Goal: Task Accomplishment & Management: Complete application form

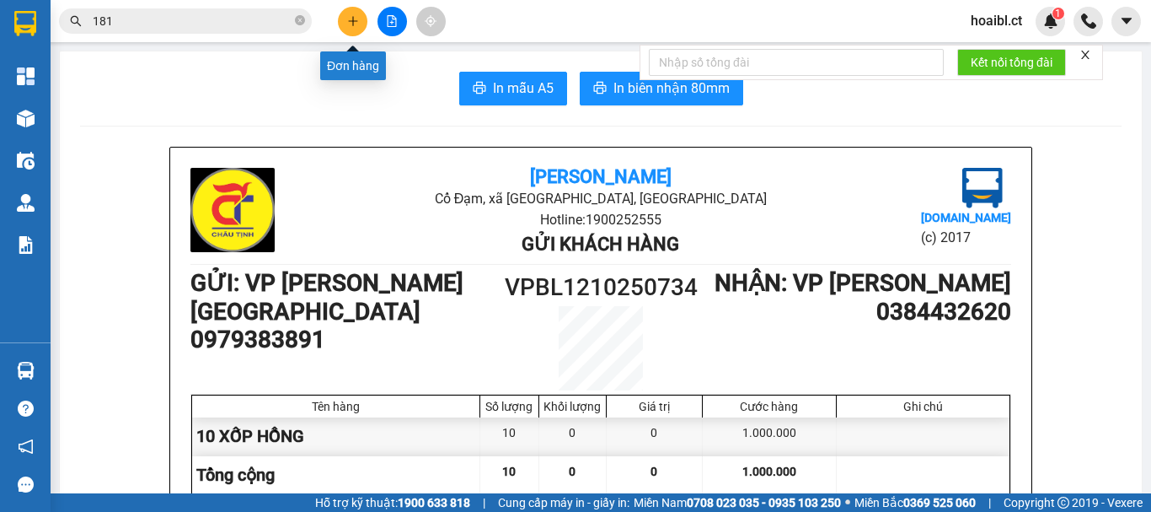
click at [354, 17] on icon "plus" at bounding box center [353, 21] width 12 height 12
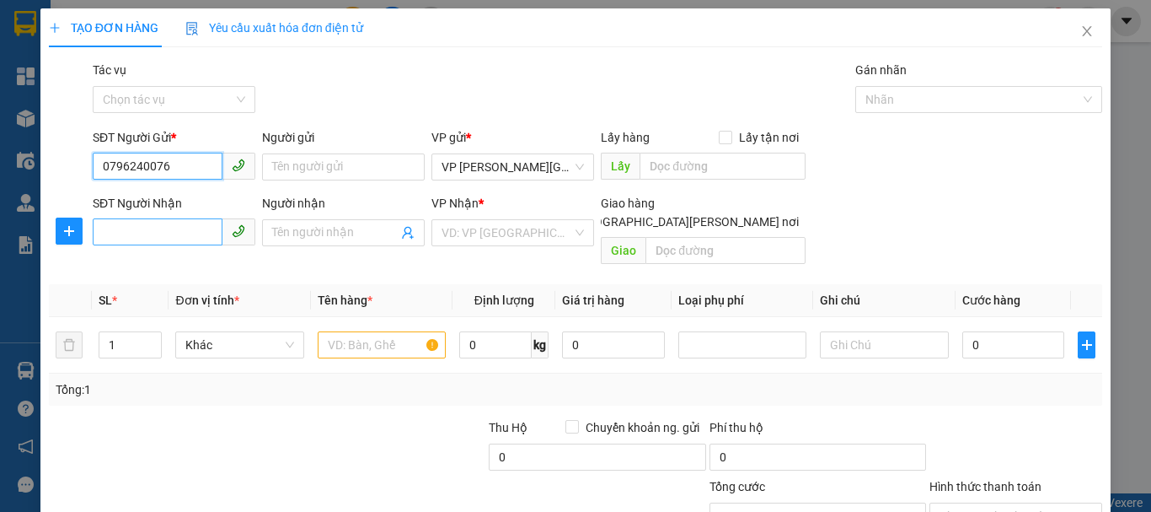
type input "0796240076"
drag, startPoint x: 178, startPoint y: 236, endPoint x: 195, endPoint y: 229, distance: 18.2
click at [178, 235] on input "SĐT Người Nhận" at bounding box center [158, 231] width 130 height 27
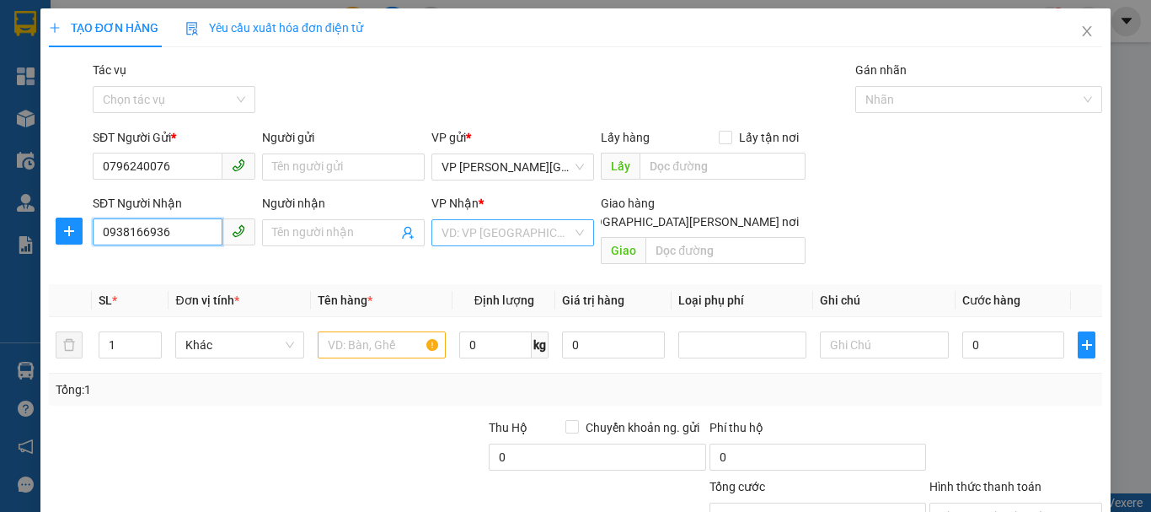
type input "0938166936"
click at [488, 238] on input "search" at bounding box center [507, 232] width 131 height 25
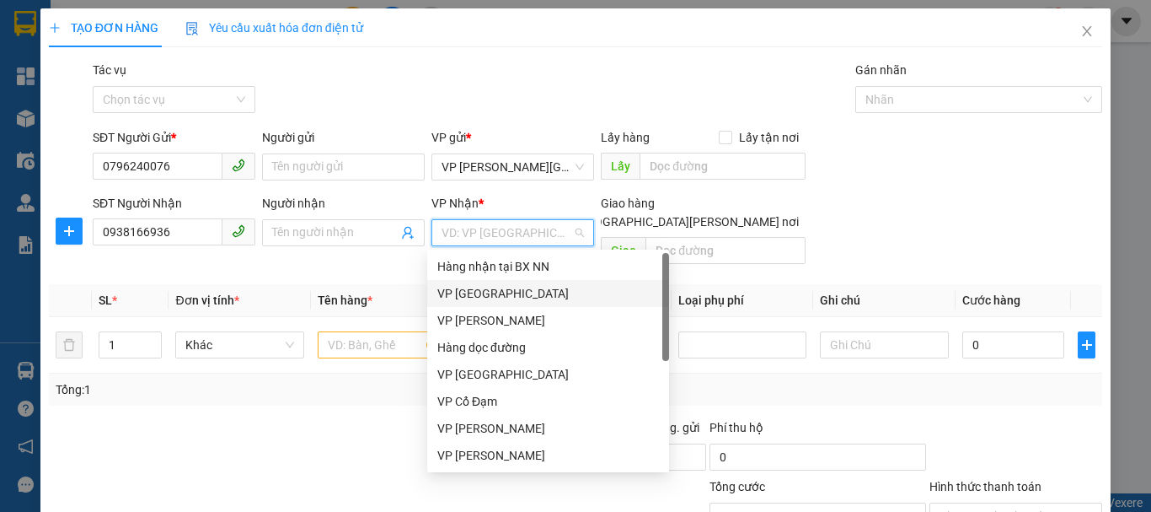
click at [470, 287] on div "VP [GEOGRAPHIC_DATA]" at bounding box center [548, 293] width 222 height 19
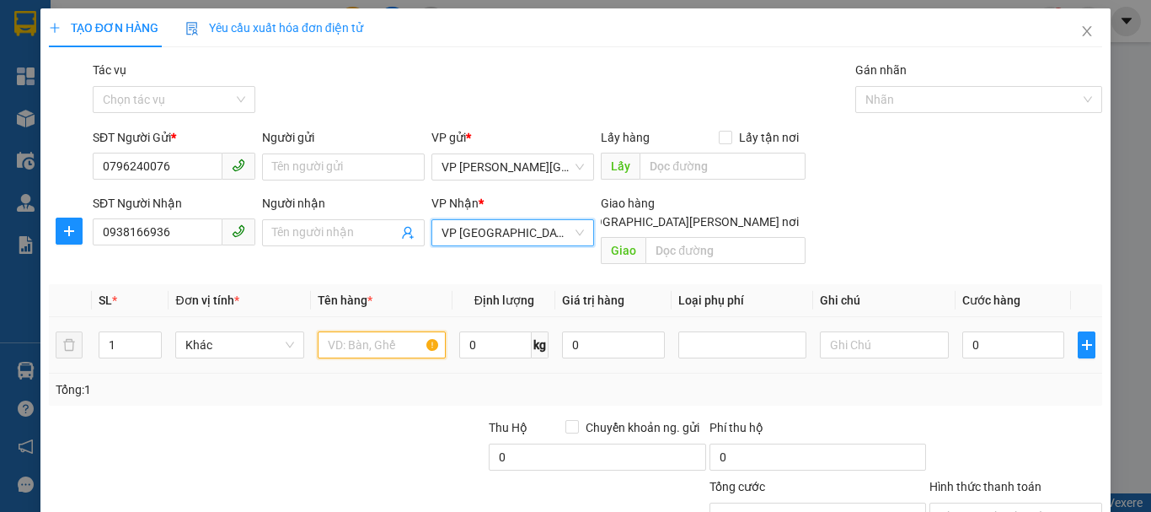
click at [369, 331] on input "text" at bounding box center [382, 344] width 128 height 27
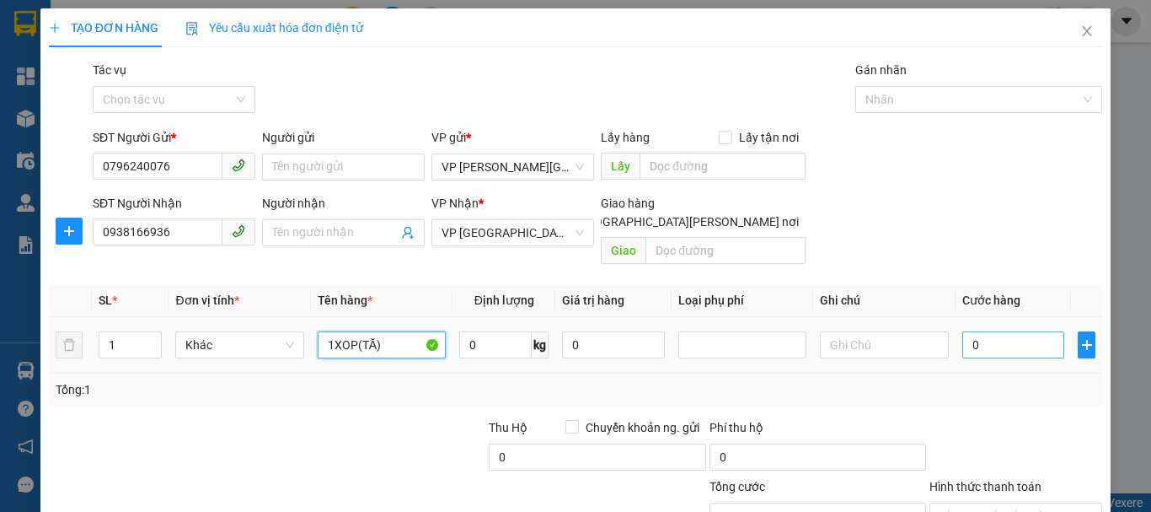
type input "1XOP(TĂ)"
click at [990, 331] on input "0" at bounding box center [1013, 344] width 103 height 27
type input "4"
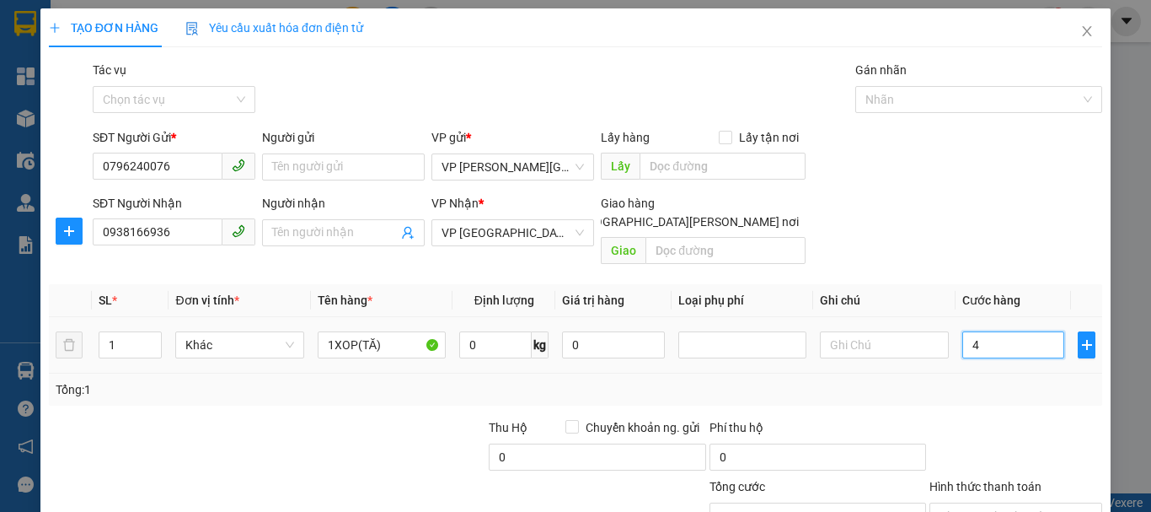
type input "40"
type input "40.000"
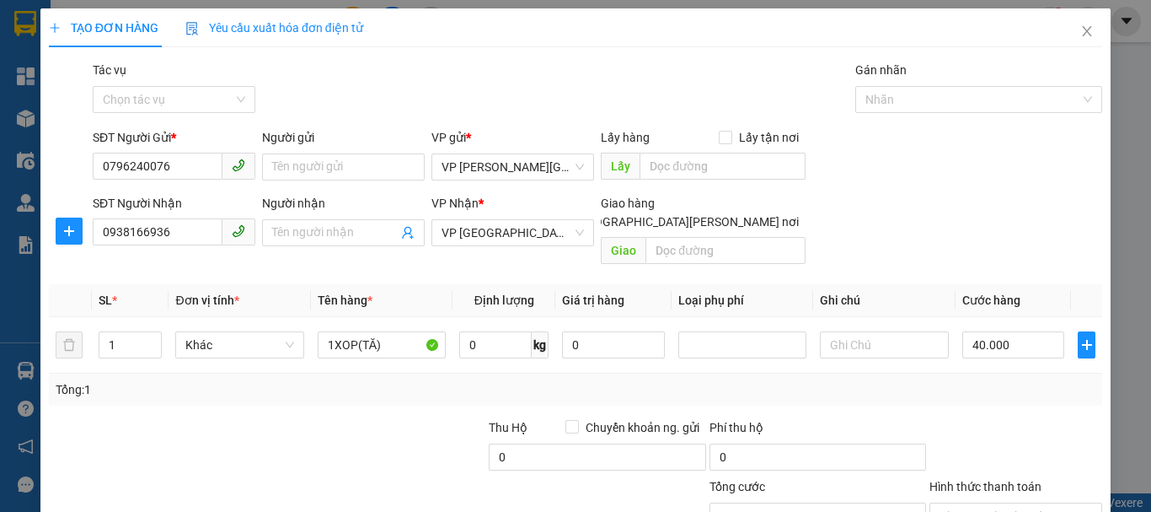
click at [1002, 385] on div "Tổng: 1" at bounding box center [575, 389] width 1053 height 32
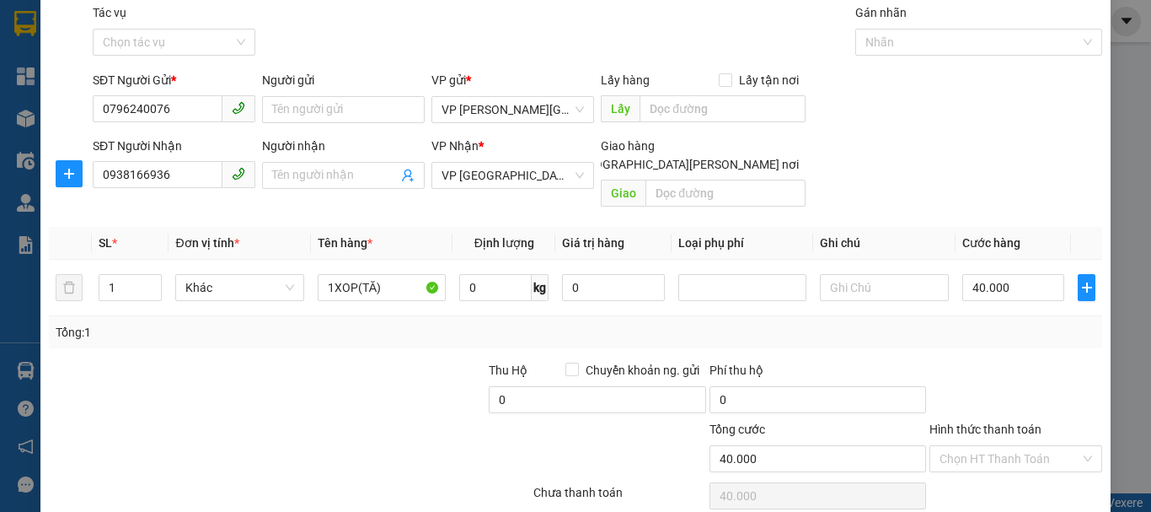
scroll to position [112, 0]
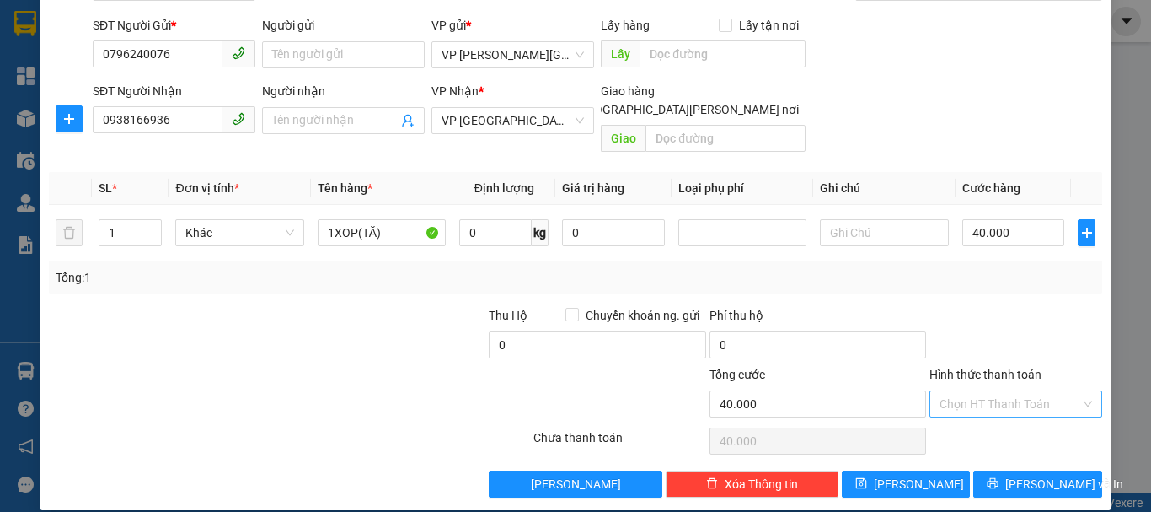
click at [1003, 390] on div "Chọn HT Thanh Toán" at bounding box center [1015, 403] width 173 height 27
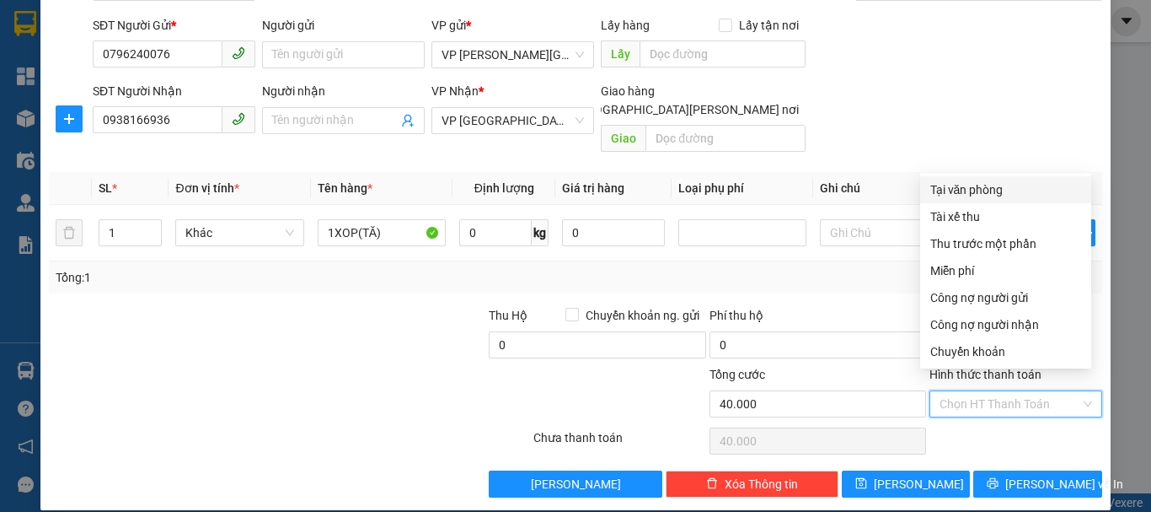
click at [961, 178] on div "Tại văn phòng" at bounding box center [1005, 189] width 171 height 27
type input "0"
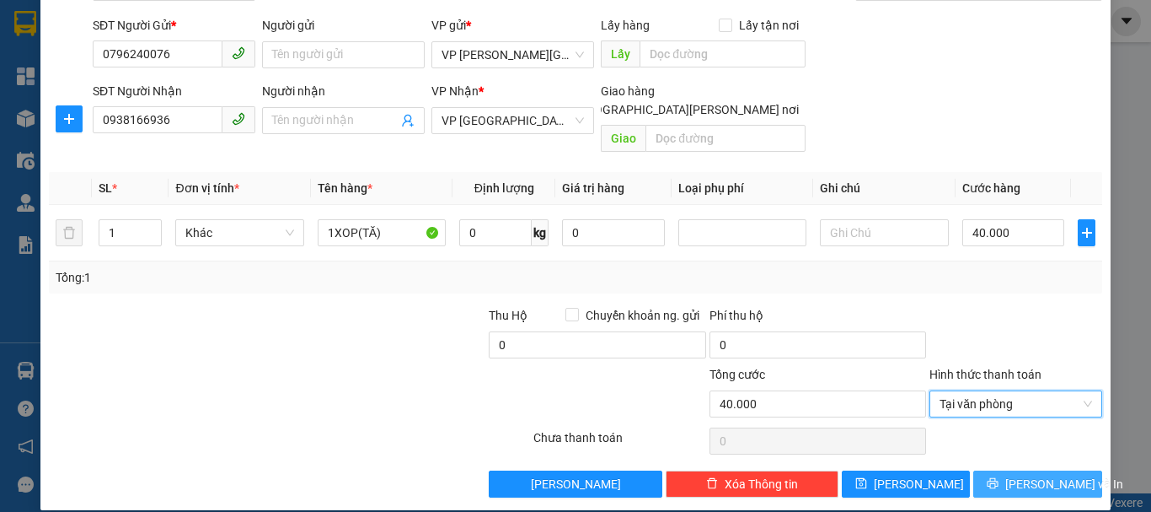
click at [1011, 470] on button "[PERSON_NAME] và In" at bounding box center [1037, 483] width 129 height 27
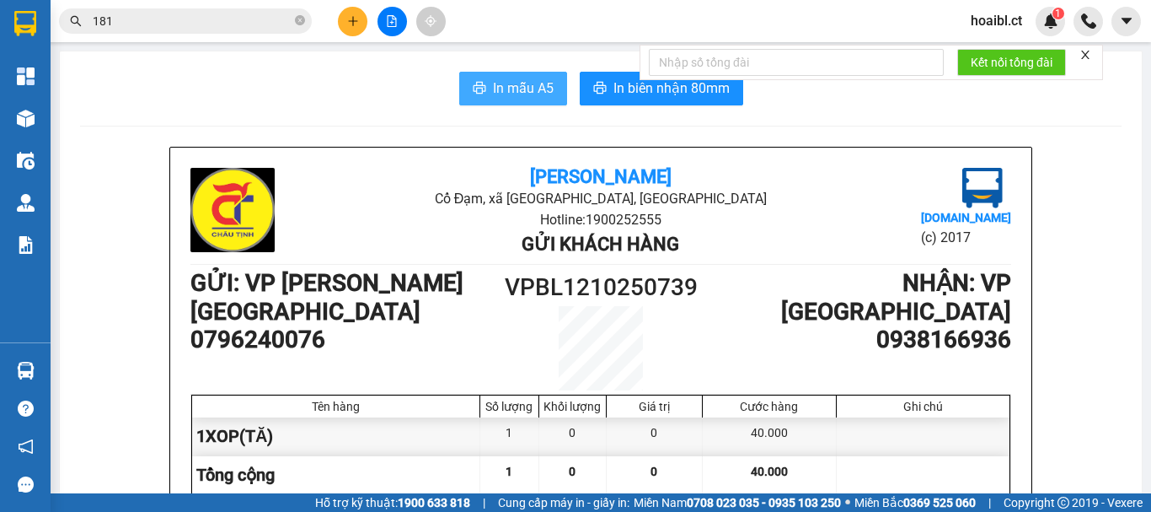
drag, startPoint x: 518, startPoint y: 75, endPoint x: 515, endPoint y: 63, distance: 12.3
click at [517, 72] on button "In mẫu A5" at bounding box center [513, 89] width 108 height 34
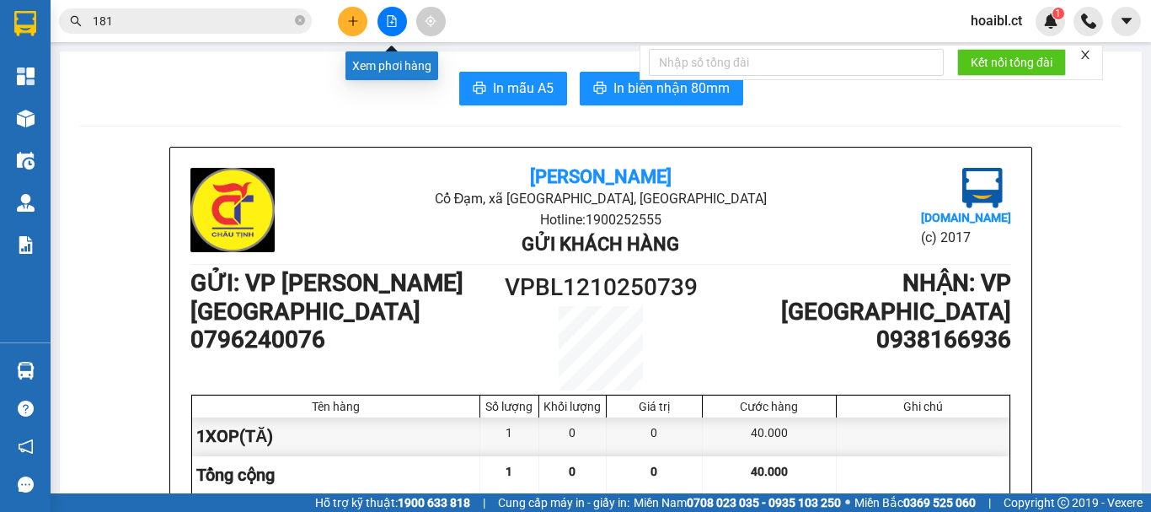
click at [358, 17] on icon "plus" at bounding box center [353, 21] width 12 height 12
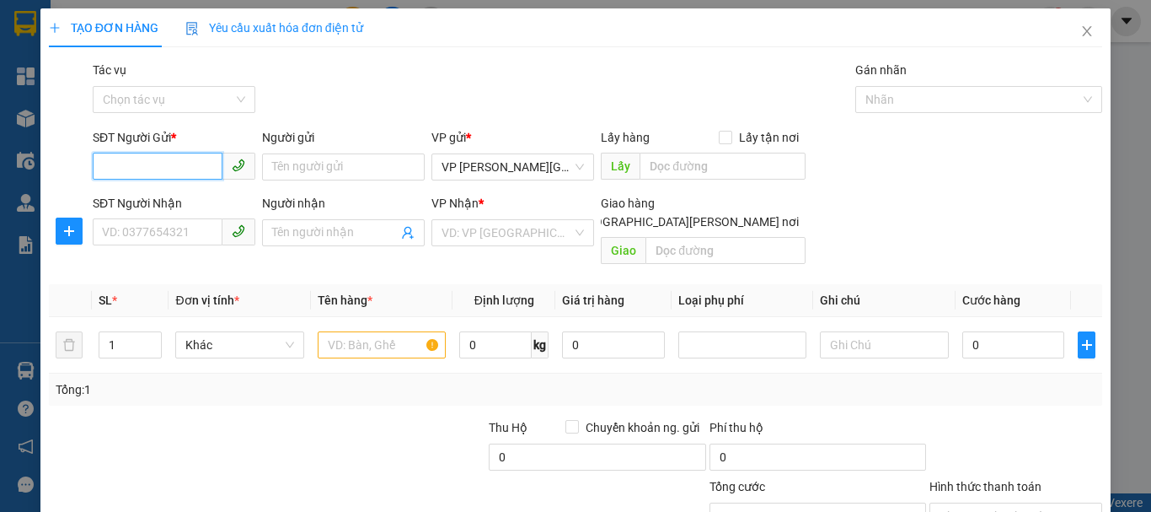
click at [185, 157] on input "SĐT Người Gửi *" at bounding box center [158, 166] width 130 height 27
click at [116, 170] on input "SĐT Người Gửi *" at bounding box center [158, 166] width 130 height 27
type input "0799073156"
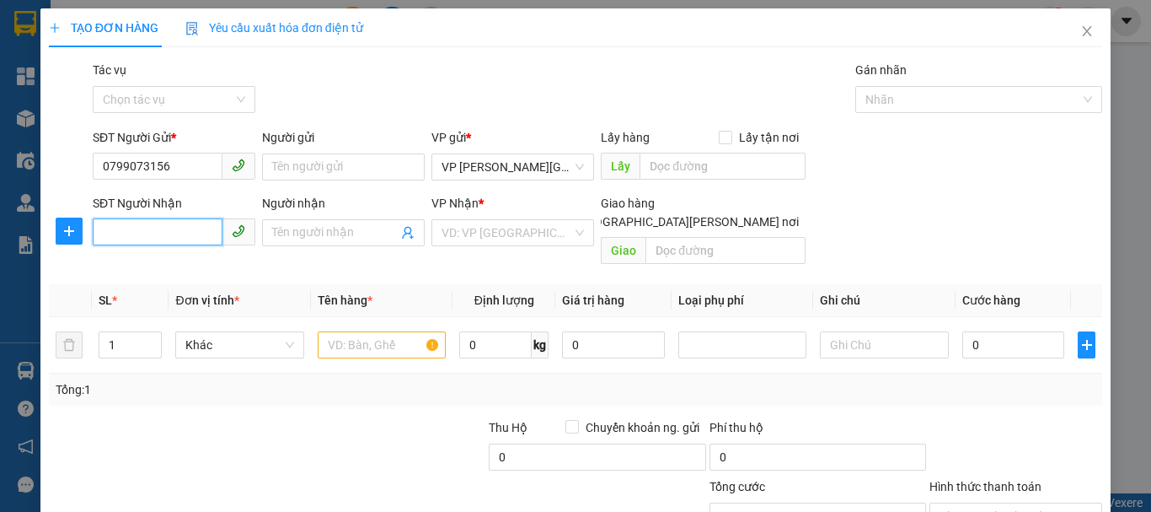
click at [131, 224] on input "SĐT Người Nhận" at bounding box center [158, 231] width 130 height 27
type input "0867790338"
click at [297, 284] on th "Đơn vị tính *" at bounding box center [240, 300] width 142 height 33
click at [467, 224] on input "search" at bounding box center [507, 232] width 131 height 25
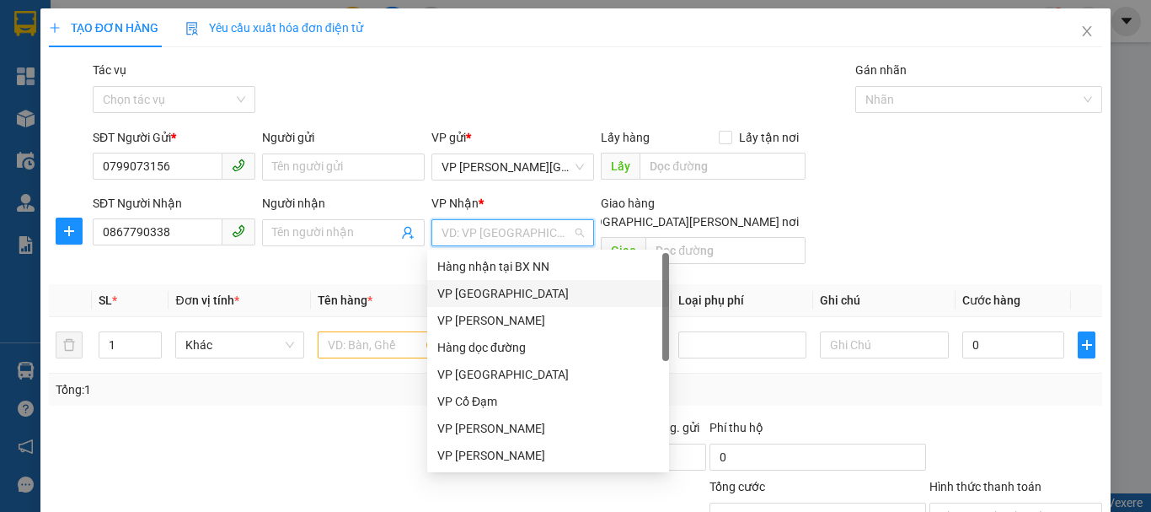
click at [481, 292] on div "VP [GEOGRAPHIC_DATA]" at bounding box center [548, 293] width 222 height 19
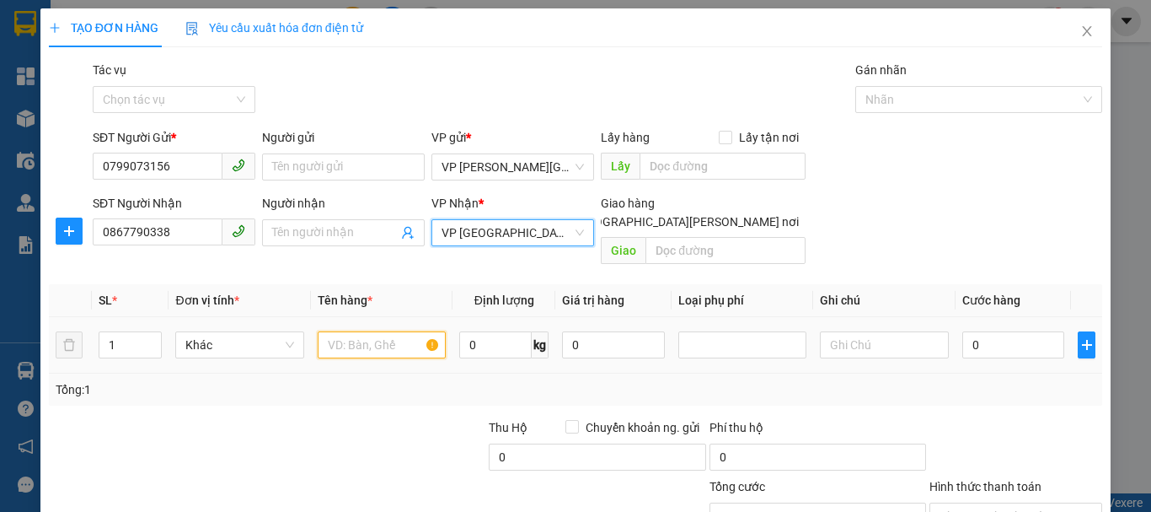
click at [344, 331] on input "text" at bounding box center [382, 344] width 128 height 27
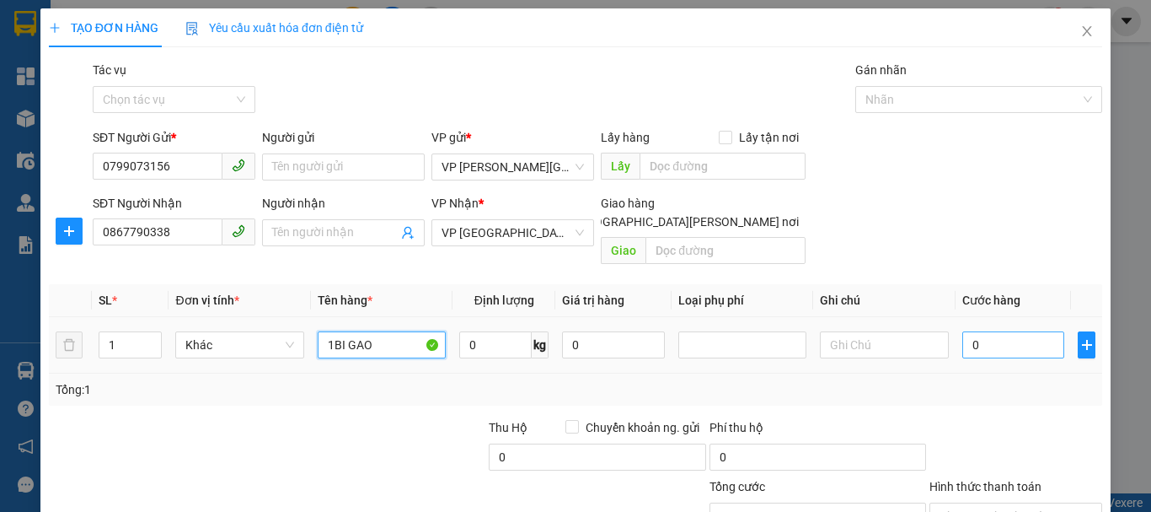
type input "1BI GAO"
click at [982, 335] on input "0" at bounding box center [1013, 344] width 103 height 27
type input "9"
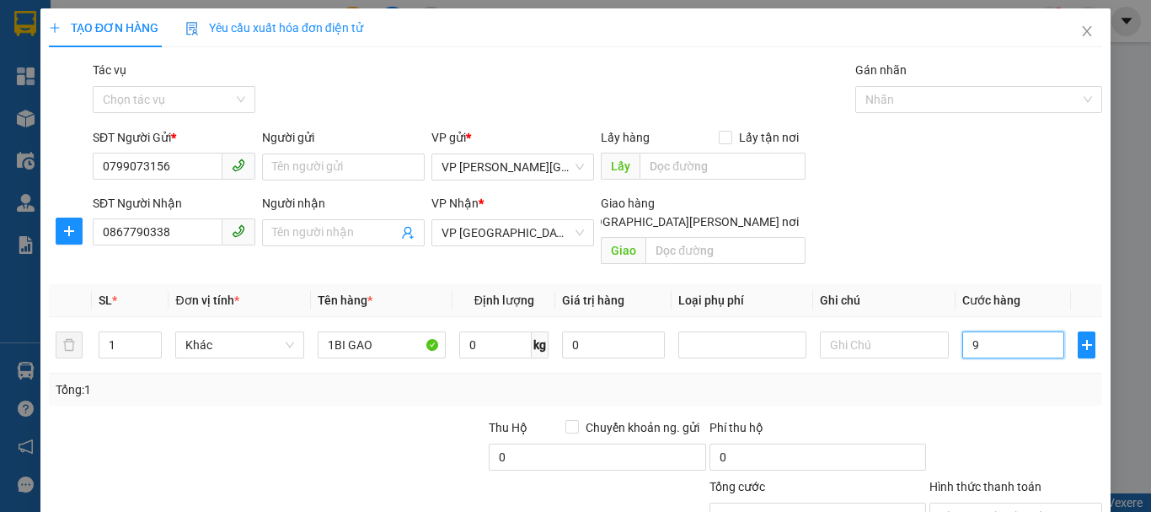
type input "90"
type input "90.000"
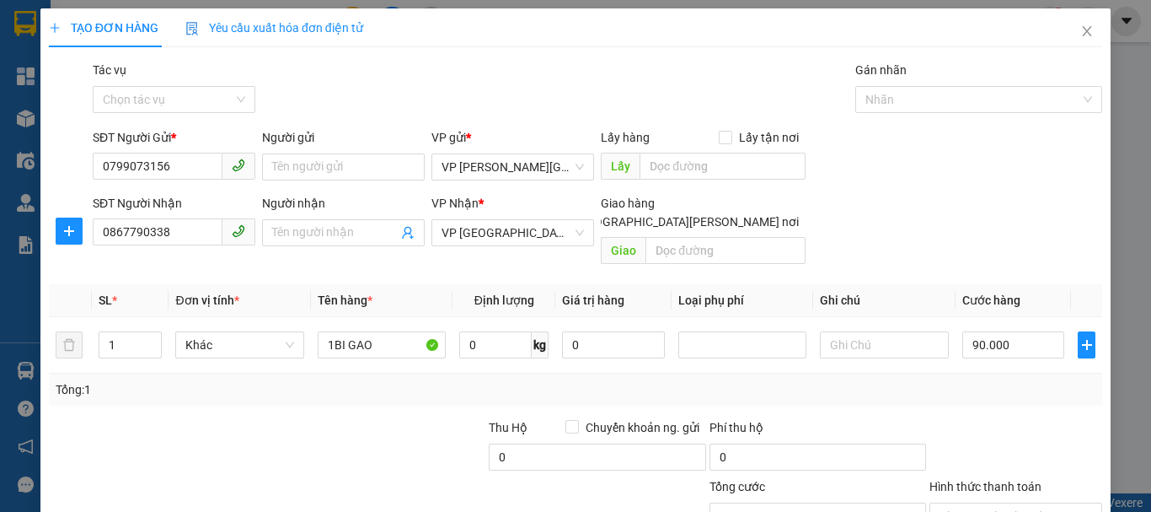
click at [1027, 429] on div at bounding box center [1016, 447] width 176 height 59
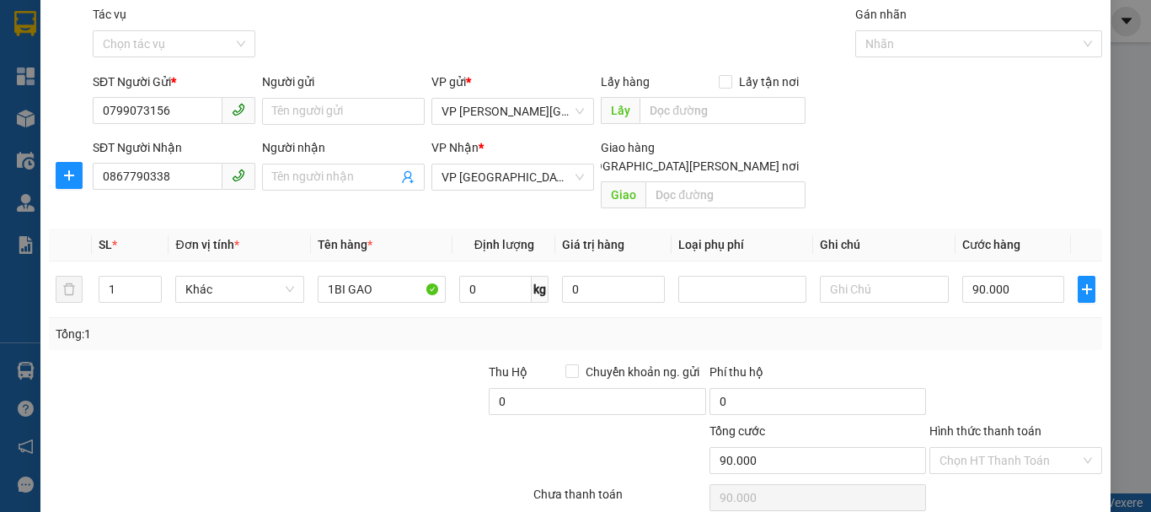
scroll to position [112, 0]
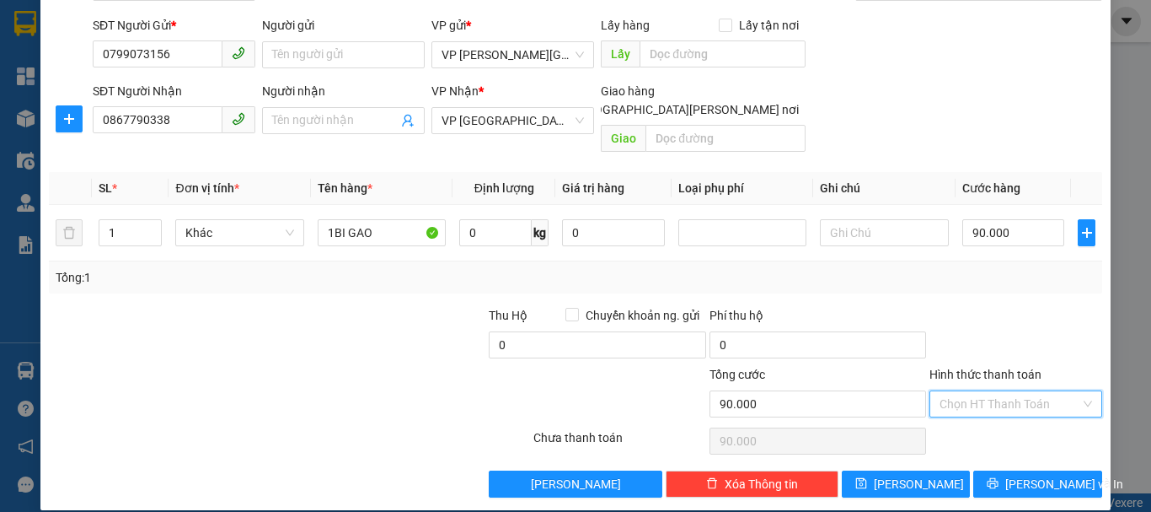
click at [994, 391] on input "Hình thức thanh toán" at bounding box center [1010, 403] width 141 height 25
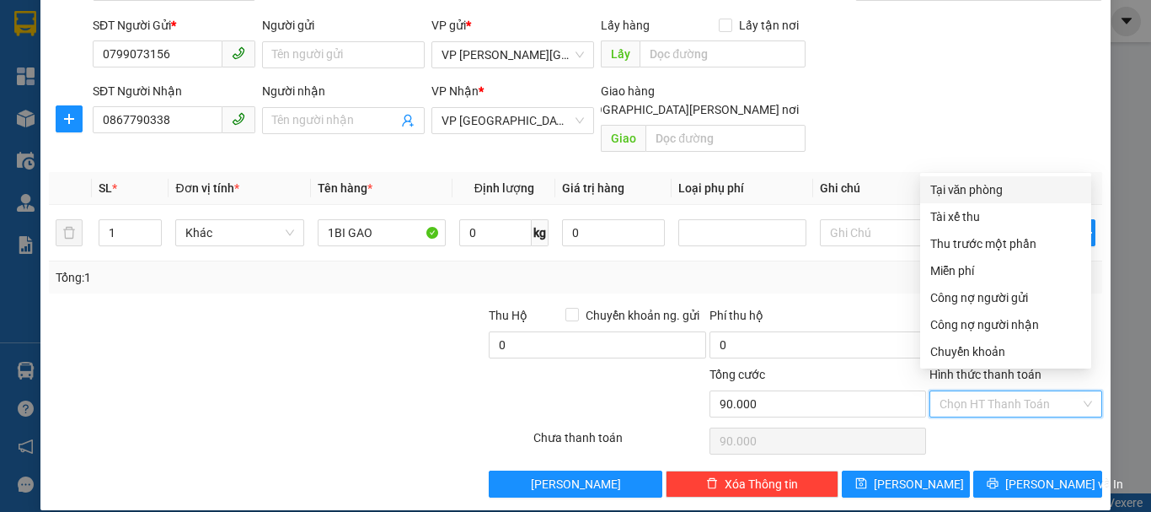
click at [954, 187] on div "Tại văn phòng" at bounding box center [1005, 189] width 151 height 19
type input "0"
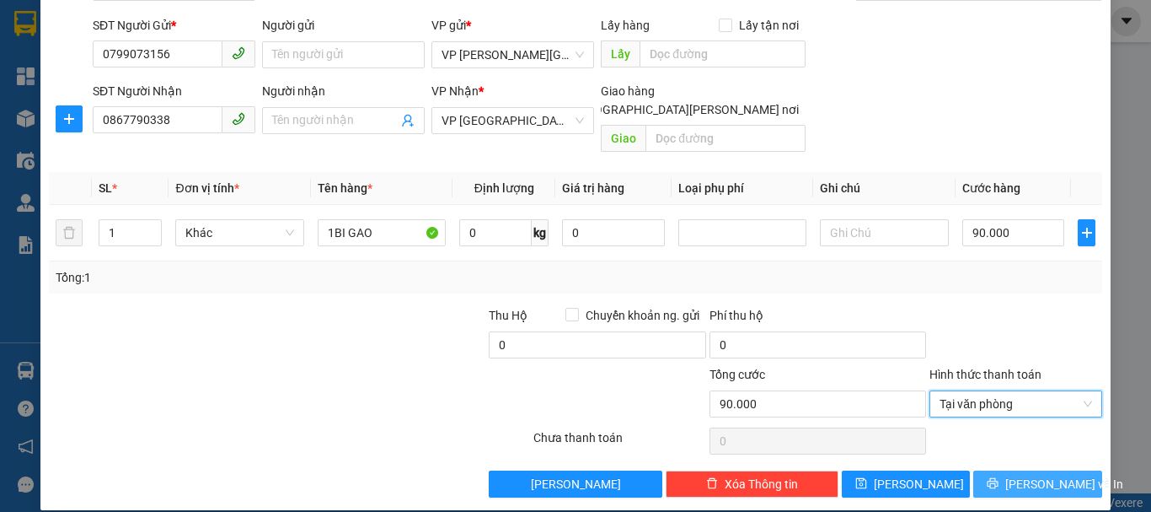
click at [1034, 474] on span "[PERSON_NAME] và In" at bounding box center [1064, 483] width 118 height 19
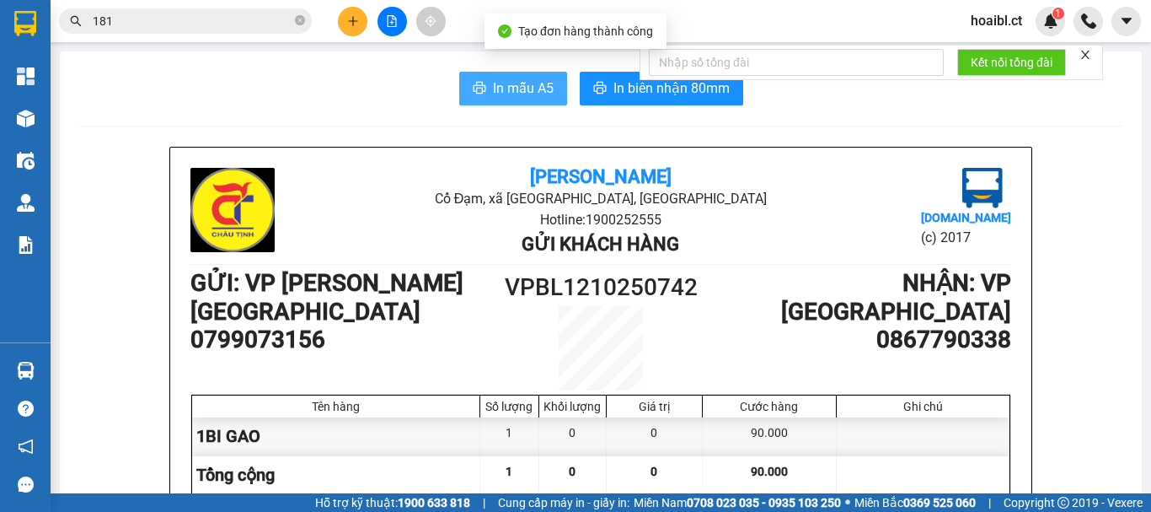
click at [501, 99] on span "In mẫu A5" at bounding box center [523, 88] width 61 height 21
